Goal: Find contact information: Find contact information

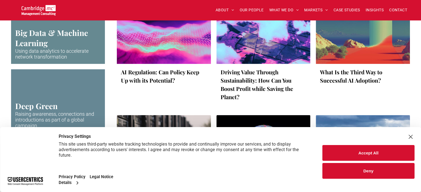
scroll to position [911, 0]
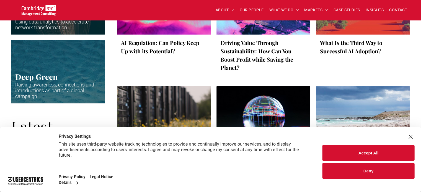
click at [411, 137] on div "Close Layer" at bounding box center [410, 137] width 8 height 8
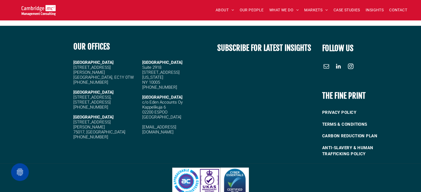
scroll to position [1121, 0]
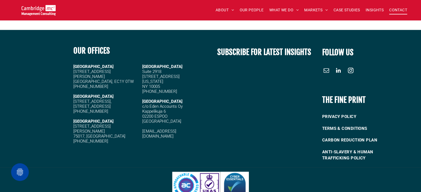
click at [393, 14] on span "CONTACT" at bounding box center [398, 10] width 18 height 9
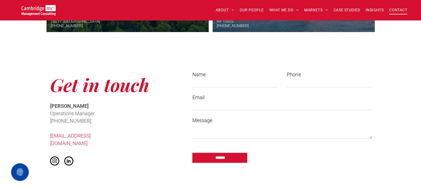
scroll to position [383, 0]
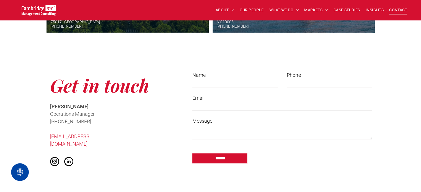
click at [67, 157] on span "linkedin" at bounding box center [68, 161] width 9 height 9
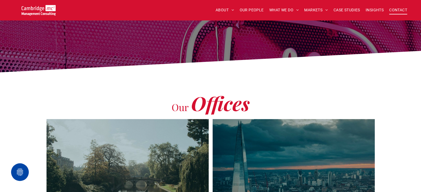
scroll to position [65, 0]
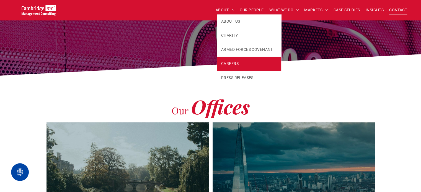
click at [232, 59] on link "CAREERS" at bounding box center [249, 64] width 64 height 14
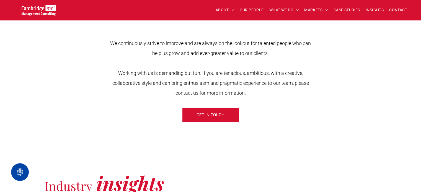
scroll to position [203, 0]
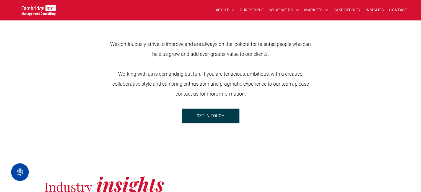
click at [216, 119] on span "GET IN TOUCH" at bounding box center [210, 116] width 28 height 14
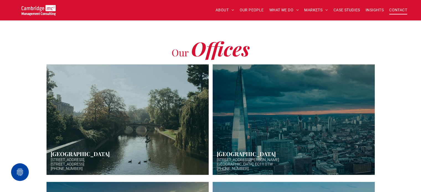
scroll to position [195, 0]
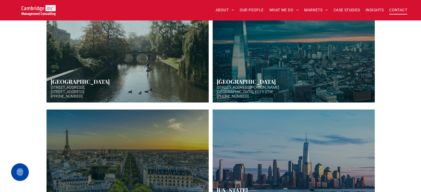
click at [147, 78] on link "Hazy afternoon photo of river and bridge in Cambridge. Punt boat in middle-dist…" at bounding box center [128, 47] width 172 height 117
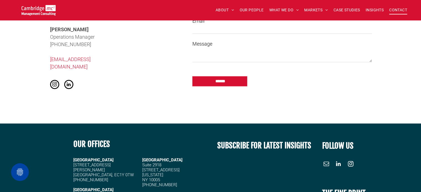
scroll to position [385, 0]
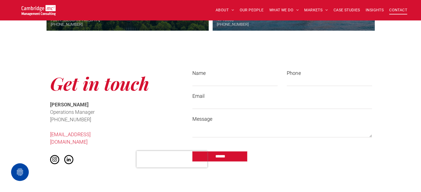
click at [211, 78] on input "Name" at bounding box center [234, 82] width 85 height 8
type input "**********"
drag, startPoint x: 110, startPoint y: 133, endPoint x: 46, endPoint y: 135, distance: 63.4
click at [46, 135] on div "Get in touch Cath McCaw Operations Manager ﻿ +44 (0)1223 750335 info@cambridgem…" at bounding box center [114, 118] width 138 height 106
copy link "[EMAIL_ADDRESS][DOMAIN_NAME]"
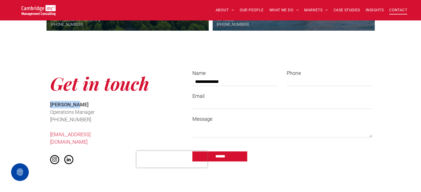
drag, startPoint x: 82, startPoint y: 107, endPoint x: 43, endPoint y: 100, distance: 39.3
click at [43, 100] on div "**********" at bounding box center [210, 118] width 421 height 161
copy span "Cath McCaw"
click at [116, 112] on p "Operations Manager" at bounding box center [88, 111] width 76 height 7
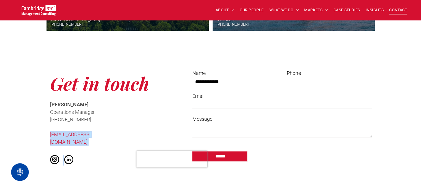
drag, startPoint x: 110, startPoint y: 140, endPoint x: 48, endPoint y: 135, distance: 61.6
click at [48, 135] on div "Get in touch Cath McCaw Operations Manager ﻿ +44 (0)1223 750335 info@cambridgem…" at bounding box center [114, 118] width 138 height 106
click at [41, 134] on div "**********" at bounding box center [210, 118] width 421 height 161
drag, startPoint x: 41, startPoint y: 134, endPoint x: 115, endPoint y: 136, distance: 74.5
click at [115, 136] on div "**********" at bounding box center [210, 118] width 421 height 161
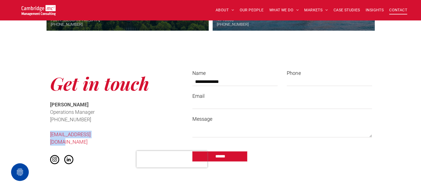
copy link "[EMAIL_ADDRESS][DOMAIN_NAME]"
click at [216, 128] on textarea "Message" at bounding box center [281, 131] width 179 height 14
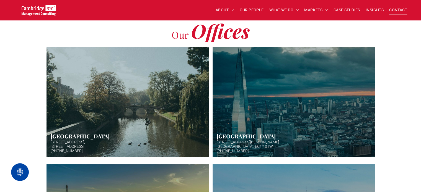
scroll to position [133, 0]
